Goal: Navigation & Orientation: Find specific page/section

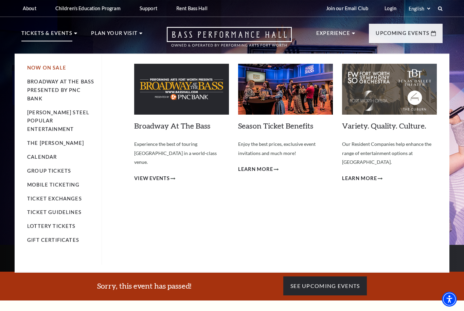
click at [53, 69] on link "Now On Sale" at bounding box center [46, 68] width 39 height 6
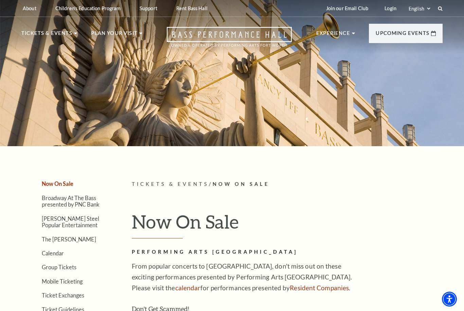
click at [50, 69] on div at bounding box center [232, 71] width 464 height 150
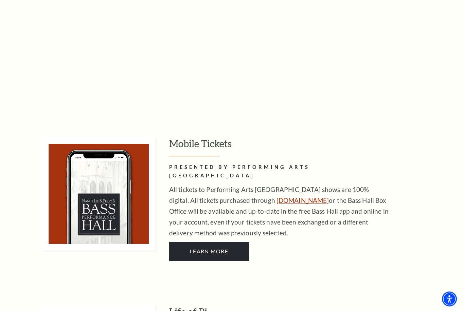
scroll to position [359, 0]
click at [276, 197] on link "www.basshall.com" at bounding box center [302, 201] width 52 height 8
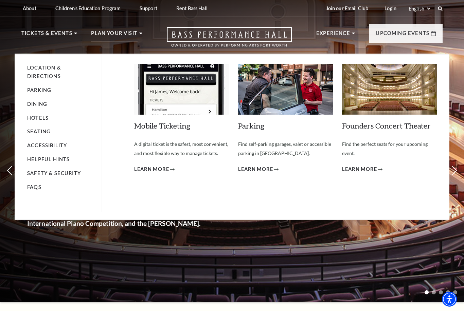
click at [162, 101] on img at bounding box center [181, 89] width 95 height 51
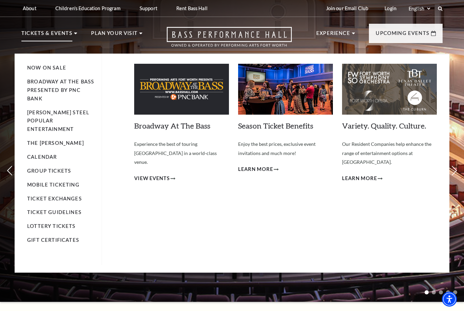
click at [58, 33] on p "Tickets & Events" at bounding box center [46, 35] width 51 height 12
click at [57, 182] on link "Mobile Ticketing" at bounding box center [53, 185] width 52 height 6
